Goal: Navigation & Orientation: Find specific page/section

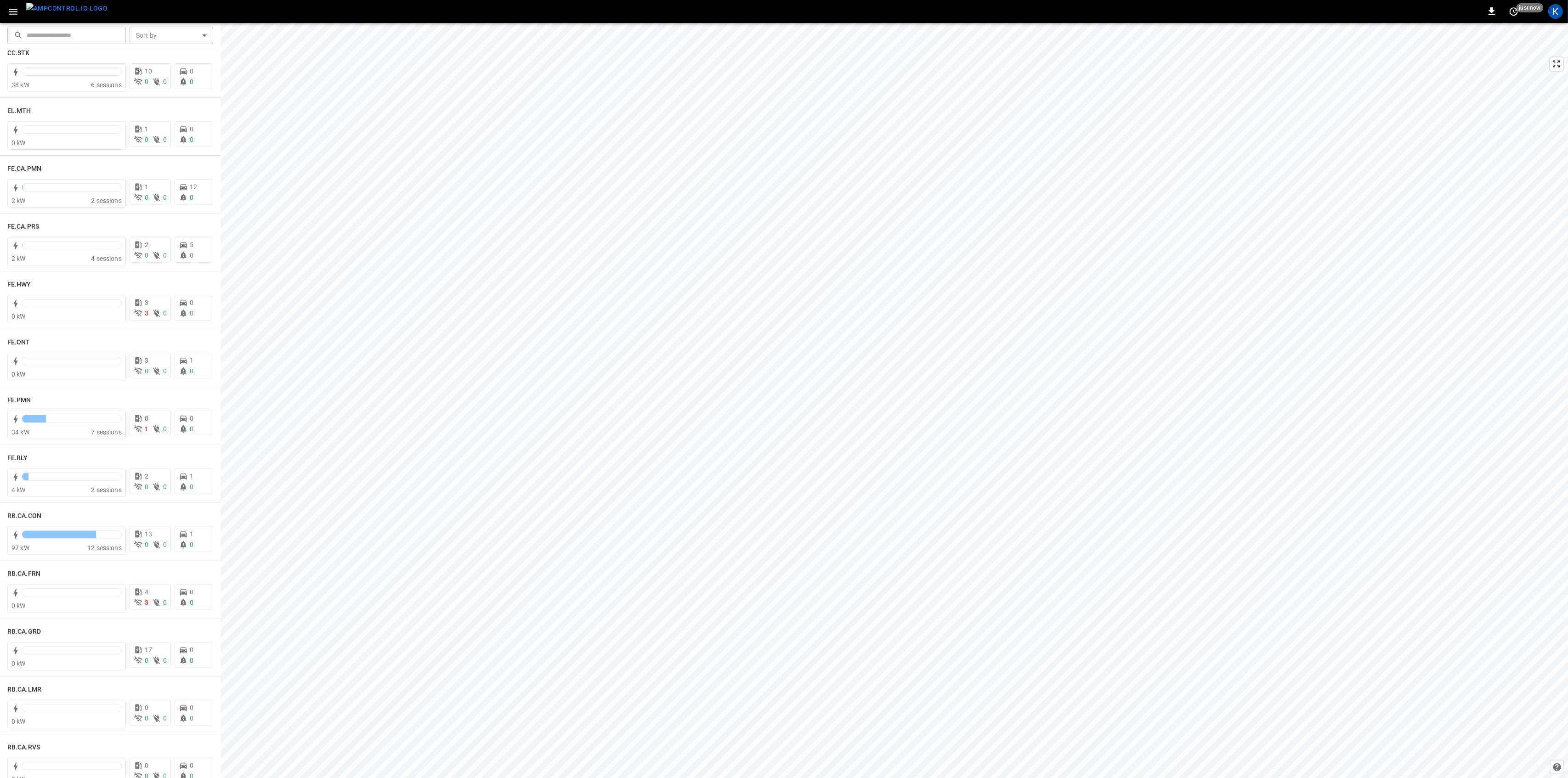
scroll to position [797, 0]
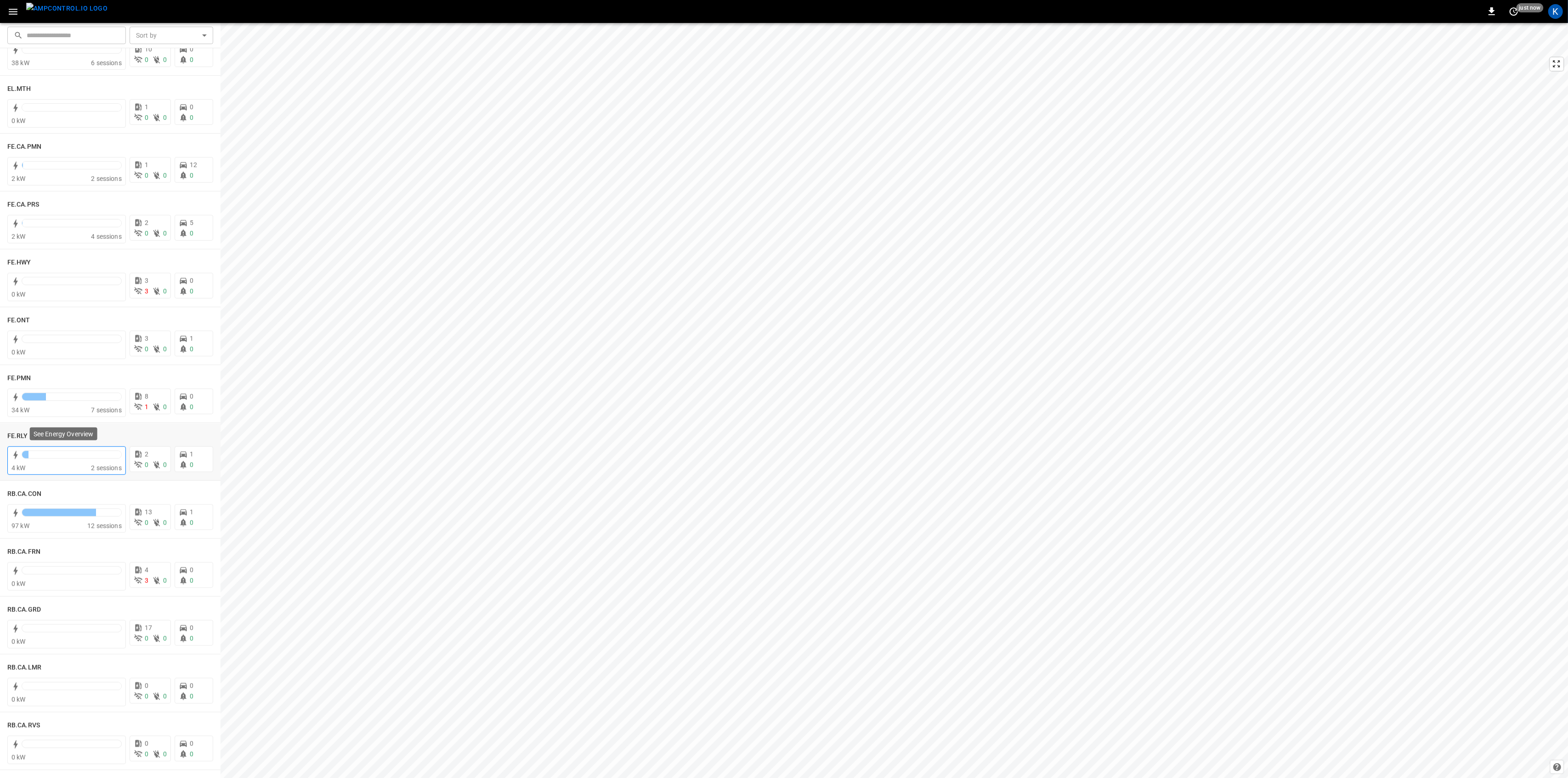
click at [72, 460] on div at bounding box center [71, 457] width 100 height 13
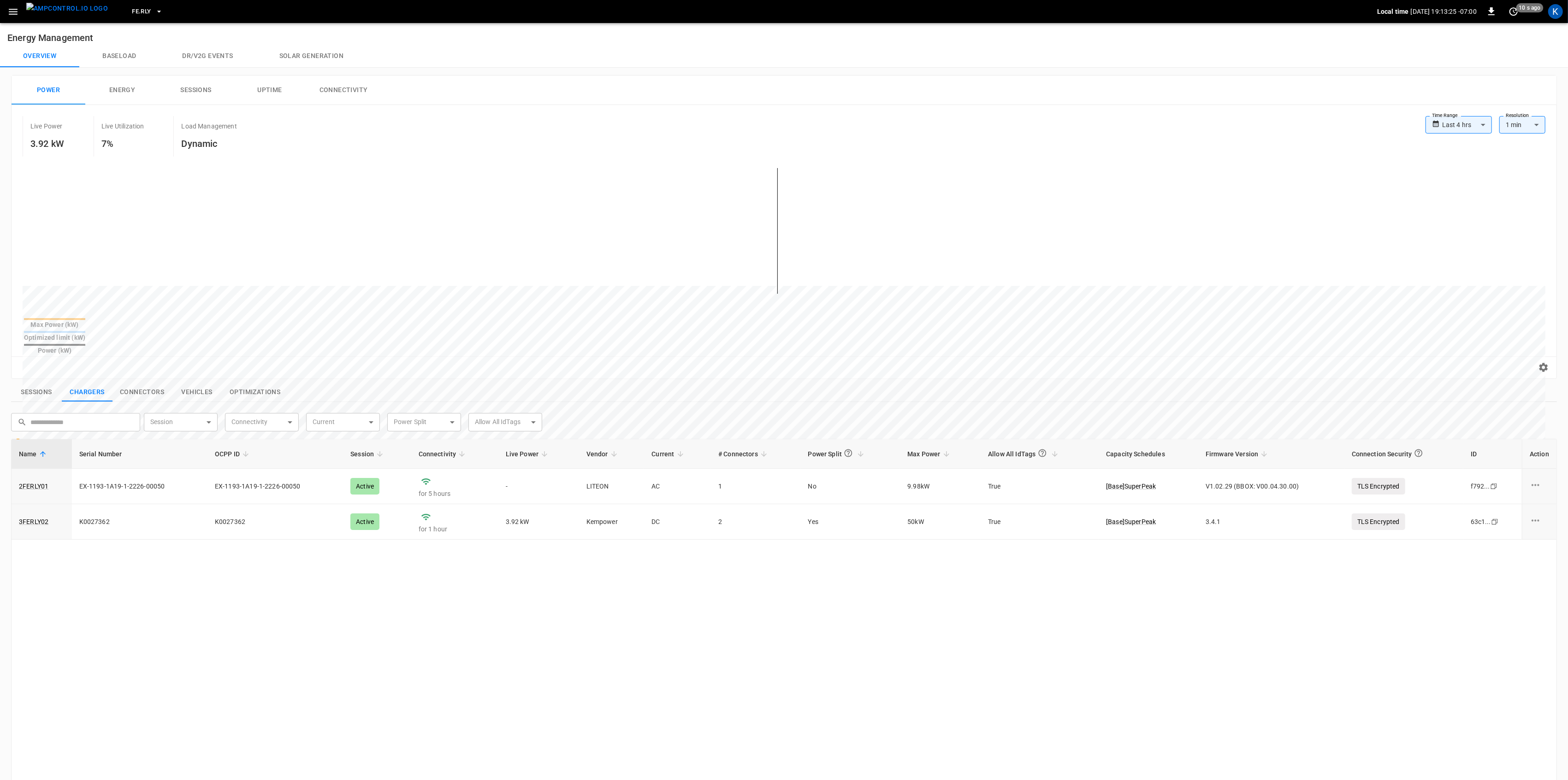
click at [8, 12] on icon "button" at bounding box center [12, 12] width 12 height 12
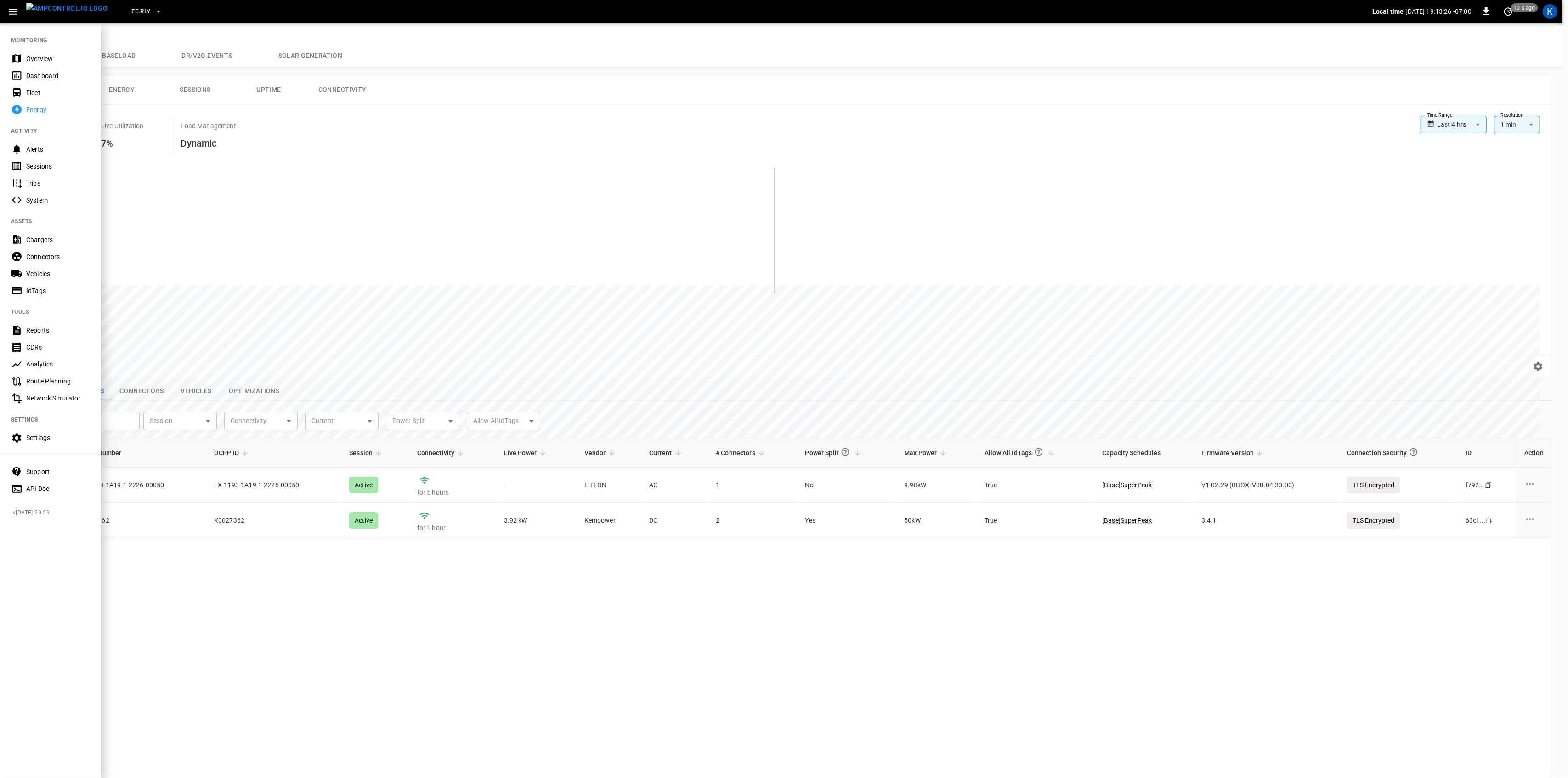
drag, startPoint x: 34, startPoint y: 59, endPoint x: 123, endPoint y: 34, distance: 92.4
click at [34, 59] on div "Overview" at bounding box center [59, 59] width 64 height 9
